Goal: Check status: Check status

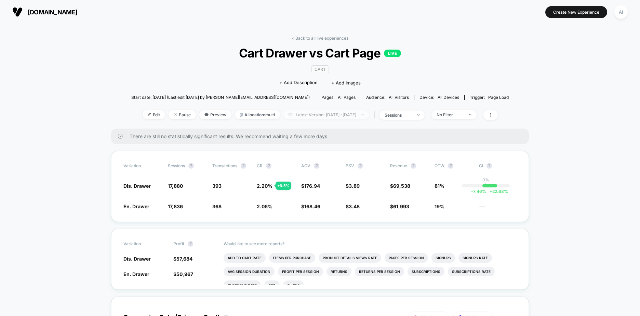
click at [341, 116] on span "Latest Version: [DATE] - [DATE]" at bounding box center [325, 114] width 85 height 9
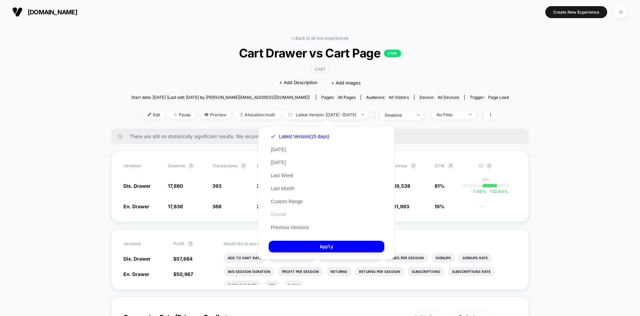
click at [283, 217] on button "Overall" at bounding box center [278, 214] width 19 height 6
click at [335, 245] on button "Apply" at bounding box center [326, 247] width 115 height 12
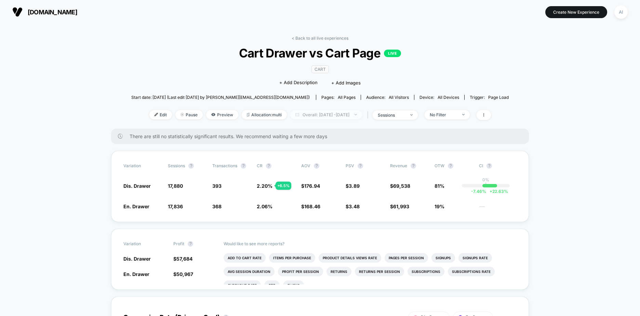
click at [334, 113] on span "Overall: [DATE] - [DATE]" at bounding box center [326, 114] width 72 height 9
select select "*"
select select "****"
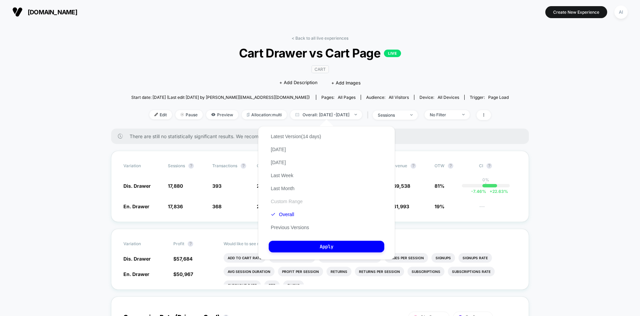
click at [288, 202] on button "Custom Range" at bounding box center [287, 201] width 36 height 6
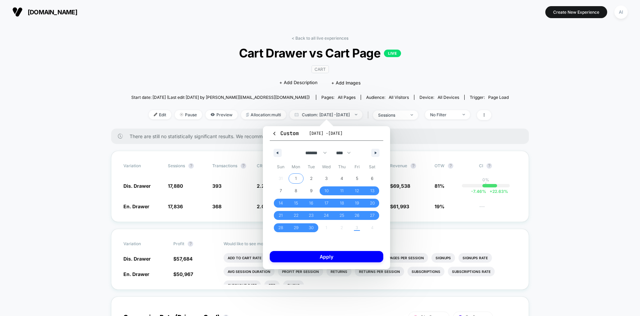
click at [296, 176] on span "1" at bounding box center [296, 178] width 2 height 12
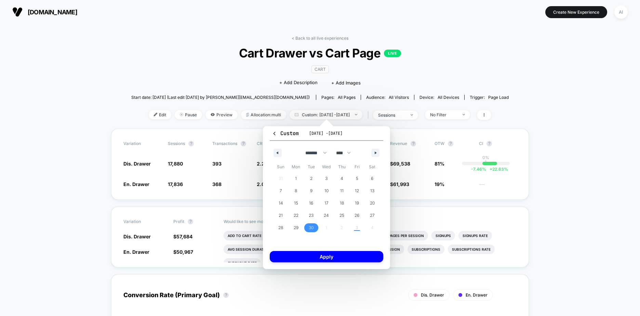
click at [312, 227] on span "30" at bounding box center [311, 227] width 5 height 12
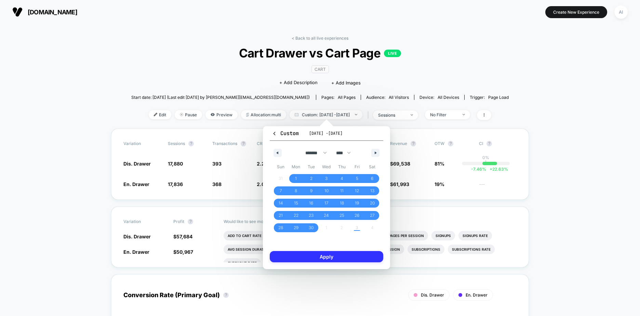
click at [323, 258] on button "Apply" at bounding box center [326, 256] width 113 height 11
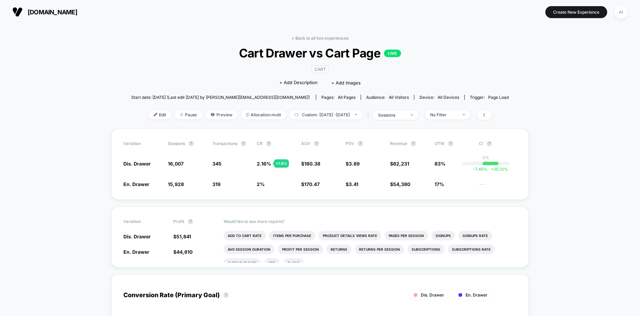
click at [295, 119] on div "Edit Pause Preview Allocation: multi Custom: [DATE] - [DATE] | sessions No Filt…" at bounding box center [319, 115] width 377 height 10
click at [302, 113] on span "Custom: [DATE] - [DATE]" at bounding box center [325, 114] width 73 height 9
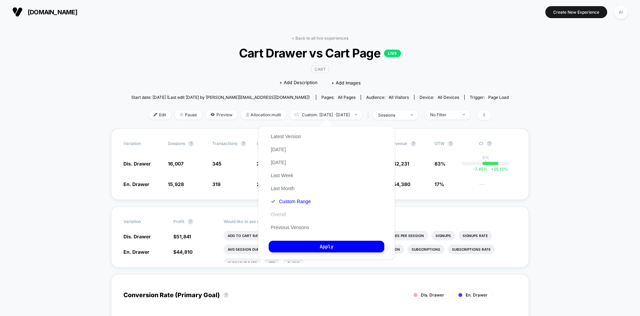
click at [275, 217] on button "Overall" at bounding box center [278, 214] width 19 height 6
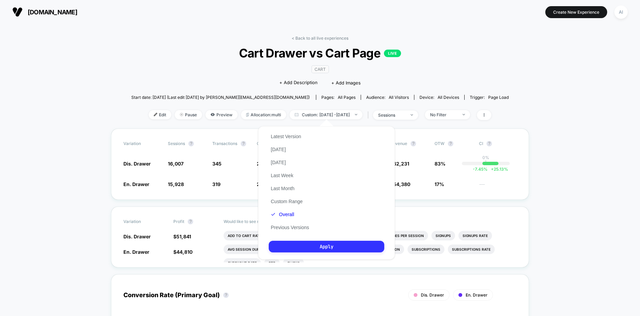
click at [332, 249] on button "Apply" at bounding box center [326, 247] width 115 height 12
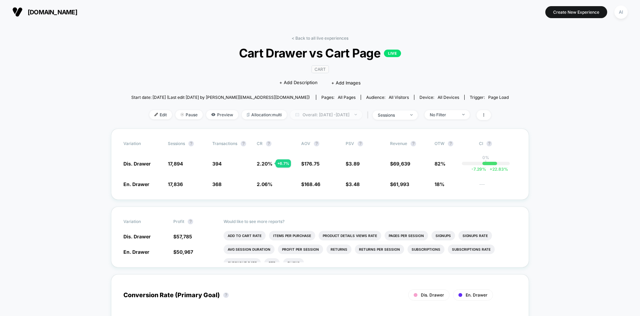
click at [317, 113] on span "Overall: [DATE] - [DATE]" at bounding box center [326, 114] width 72 height 9
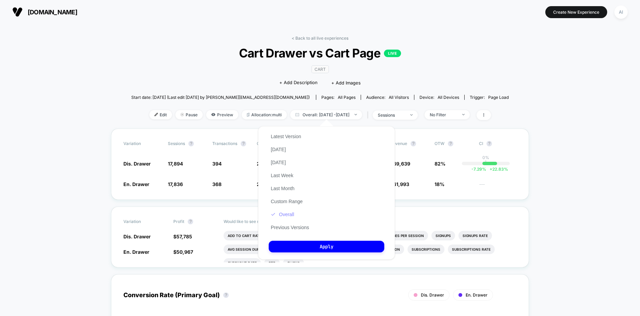
click at [286, 217] on button "Overall" at bounding box center [282, 214] width 27 height 6
click at [308, 241] on button "Apply" at bounding box center [326, 247] width 115 height 12
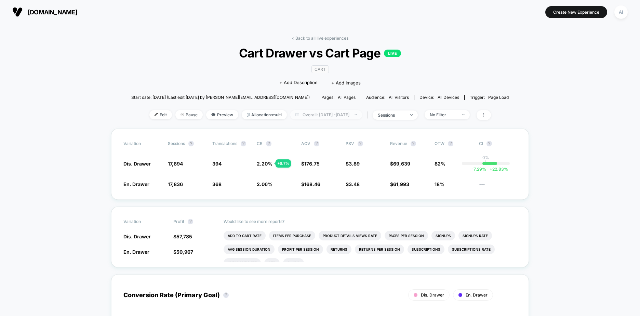
click at [327, 114] on span "Overall: [DATE] - [DATE]" at bounding box center [326, 114] width 72 height 9
select select "*"
select select "****"
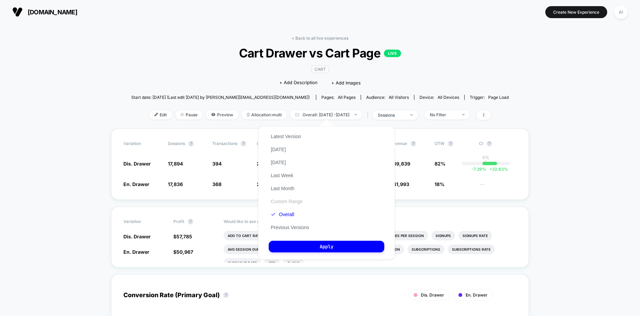
click at [285, 200] on button "Custom Range" at bounding box center [287, 201] width 36 height 6
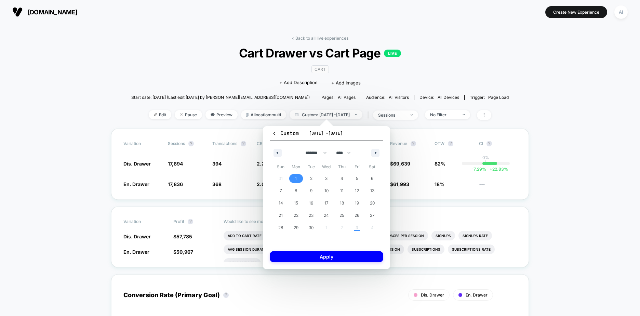
click at [299, 178] on span "1" at bounding box center [295, 178] width 15 height 9
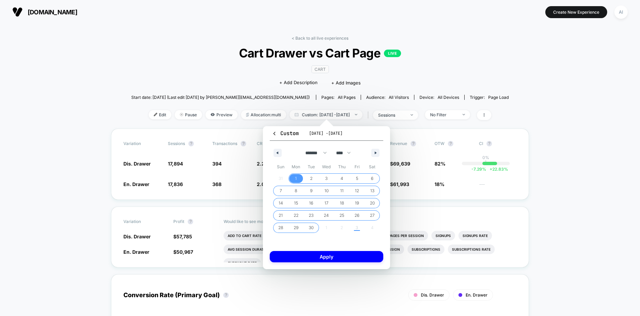
click at [313, 228] on span "30" at bounding box center [311, 227] width 5 height 12
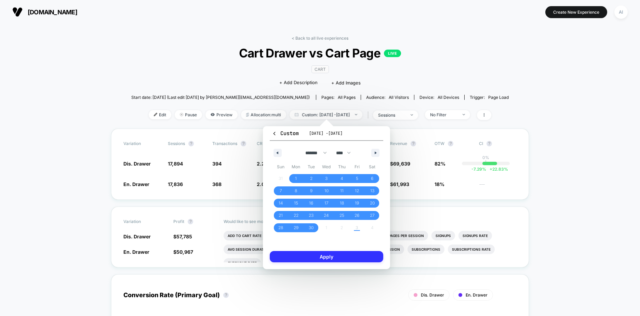
click at [314, 255] on button "Apply" at bounding box center [326, 256] width 113 height 11
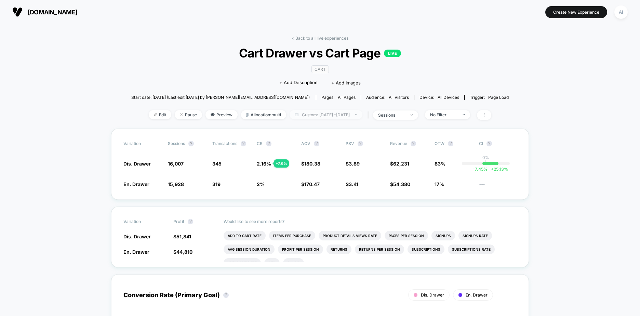
click at [323, 112] on span "Custom: [DATE] - [DATE]" at bounding box center [325, 114] width 73 height 9
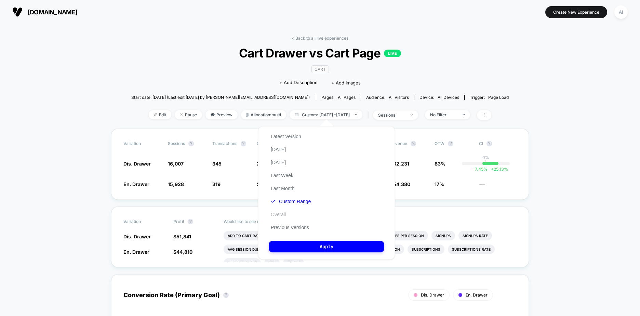
click at [281, 216] on button "Overall" at bounding box center [278, 214] width 19 height 6
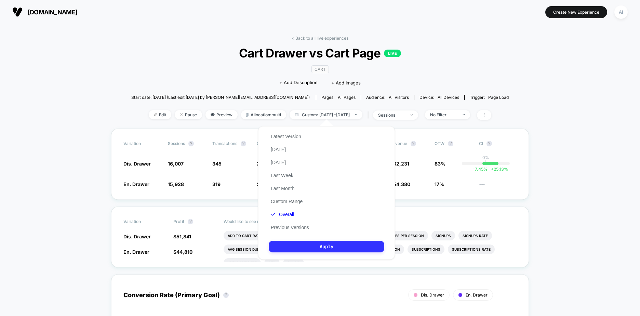
click at [306, 245] on button "Apply" at bounding box center [326, 247] width 115 height 12
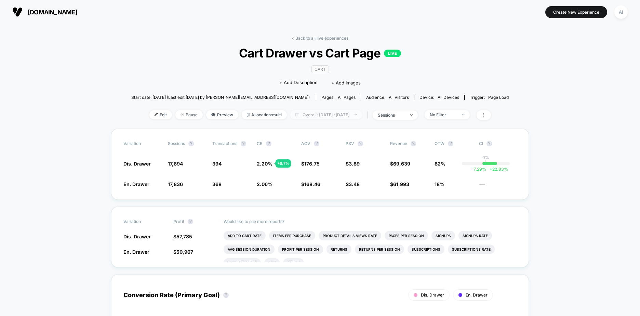
click at [320, 117] on span "Overall: [DATE] - [DATE]" at bounding box center [326, 114] width 72 height 9
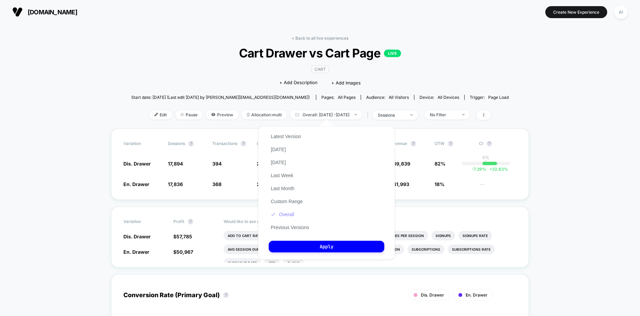
click at [289, 214] on button "Overall" at bounding box center [282, 214] width 27 height 6
click at [288, 203] on button "Custom Range" at bounding box center [287, 201] width 36 height 6
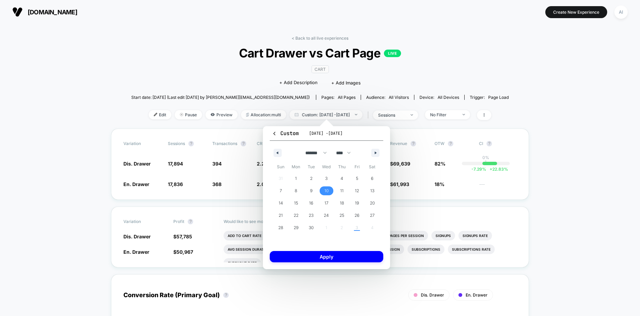
click at [325, 188] on span "10" at bounding box center [326, 191] width 4 height 12
click at [312, 230] on span "30" at bounding box center [311, 227] width 5 height 12
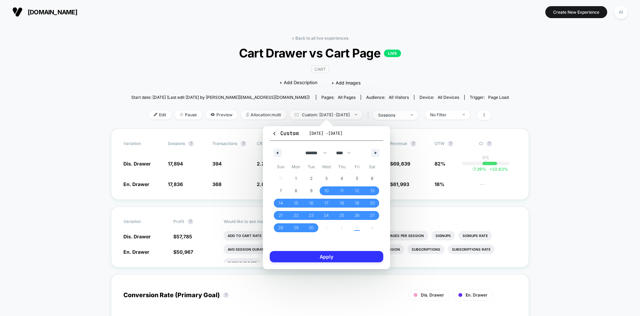
click at [326, 258] on button "Apply" at bounding box center [326, 256] width 113 height 11
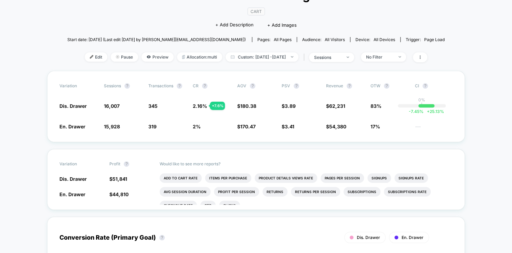
scroll to position [55, 0]
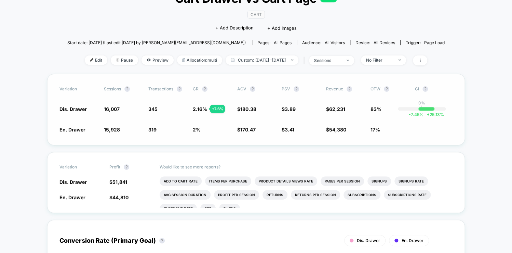
click at [426, 109] on div "-7.45 % + 25.13 %" at bounding box center [426, 108] width 16 height 3
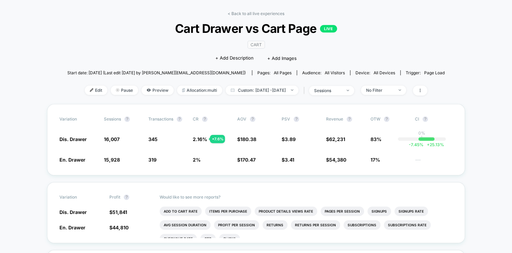
scroll to position [0, 0]
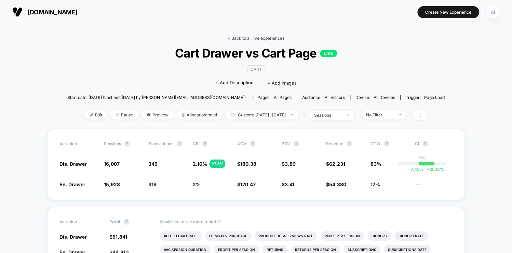
click at [247, 37] on link "< Back to all live experiences" at bounding box center [256, 38] width 57 height 5
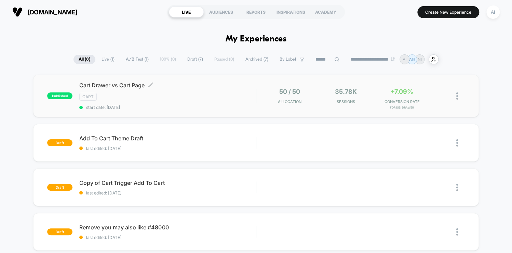
click at [164, 103] on div "Cart Drawer vs Cart Page Click to edit experience details Click to edit experie…" at bounding box center [167, 96] width 176 height 28
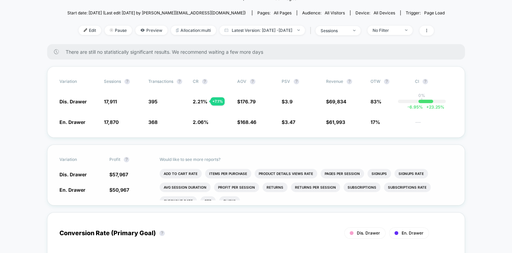
scroll to position [82, 0]
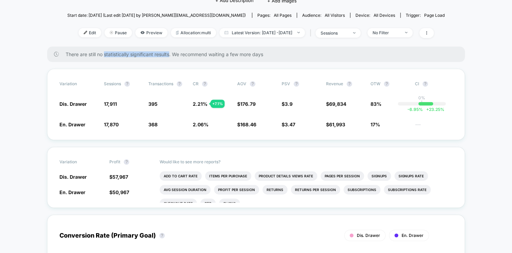
drag, startPoint x: 105, startPoint y: 55, endPoint x: 171, endPoint y: 55, distance: 65.3
click at [171, 55] on span "There are still no statistically significant results. We recommend waiting a fe…" at bounding box center [258, 54] width 385 height 6
copy span "statistically significant results"
